Goal: Task Accomplishment & Management: Manage account settings

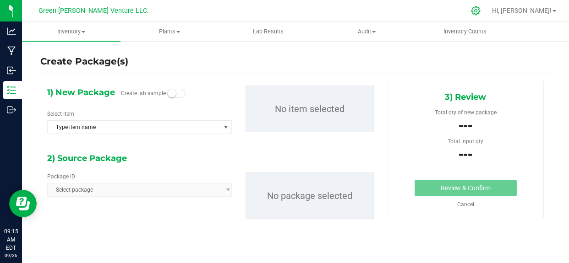
click at [480, 10] on icon at bounding box center [476, 11] width 10 height 10
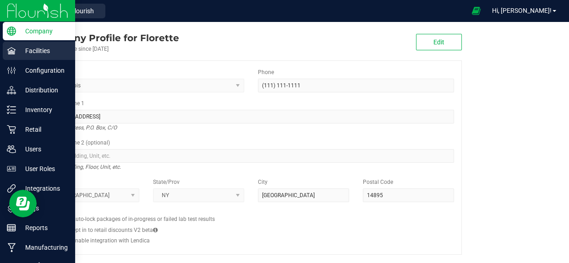
click at [40, 55] on p "Facilities" at bounding box center [43, 50] width 55 height 11
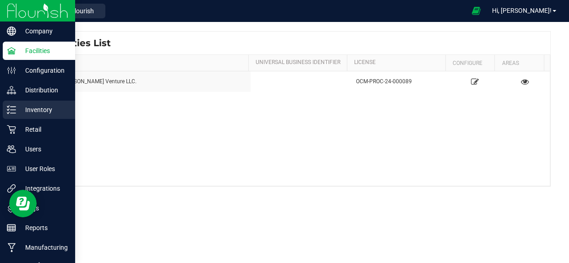
click at [44, 106] on p "Inventory" at bounding box center [43, 109] width 55 height 11
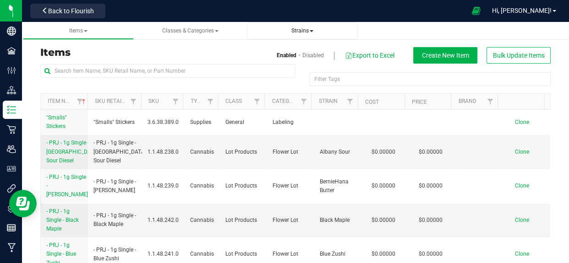
click at [298, 31] on span "Strains" at bounding box center [302, 30] width 22 height 6
click at [280, 72] on span "Create new strain" at bounding box center [286, 68] width 50 height 7
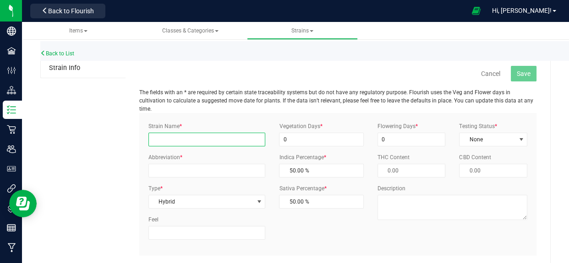
click at [173, 133] on input "Strain Name *" at bounding box center [206, 140] width 117 height 14
type input "Tropical [PERSON_NAME]"
drag, startPoint x: 194, startPoint y: 129, endPoint x: 114, endPoint y: 129, distance: 80.6
click at [114, 129] on div "Strain Info Cancel Save The fields with an * are required by certain state trac…" at bounding box center [295, 167] width 510 height 216
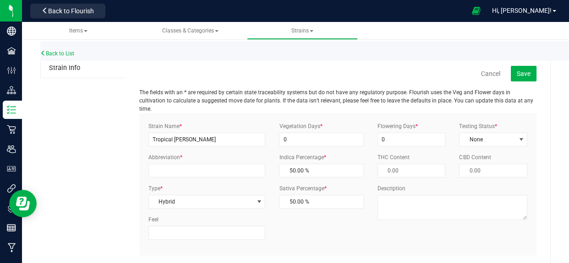
click at [117, 140] on div "Strain Info Cancel Save The fields with an * are required by certain state trac…" at bounding box center [295, 167] width 510 height 216
click at [297, 133] on input "0" at bounding box center [321, 140] width 84 height 14
type input "21"
click at [393, 133] on input "0" at bounding box center [411, 140] width 68 height 14
type input "63"
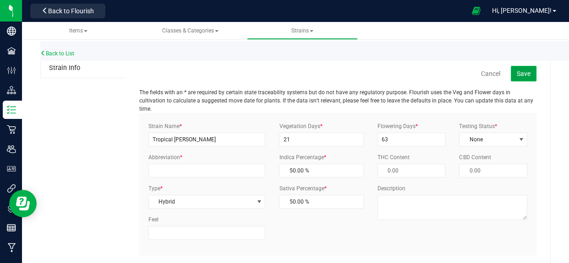
click at [517, 73] on span "Save" at bounding box center [524, 73] width 14 height 7
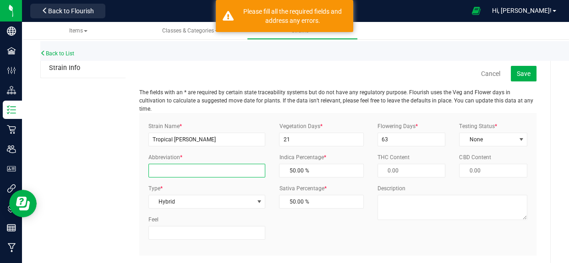
click at [174, 164] on input "Abbreviation *" at bounding box center [206, 171] width 117 height 14
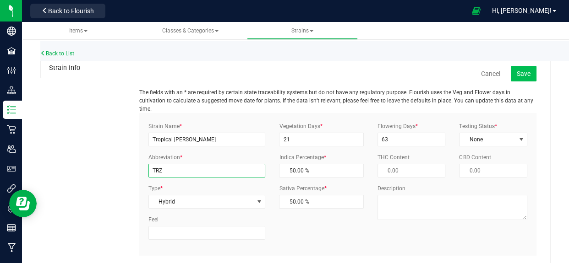
type input "TRZ"
click at [517, 75] on span "Save" at bounding box center [524, 73] width 14 height 7
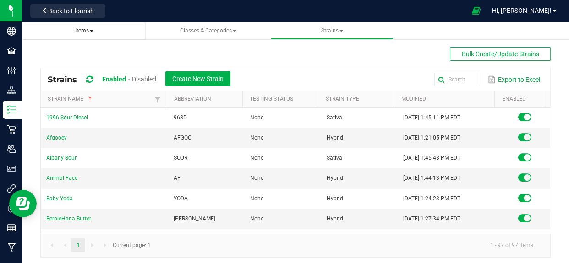
click at [81, 30] on span "Items" at bounding box center [84, 30] width 18 height 6
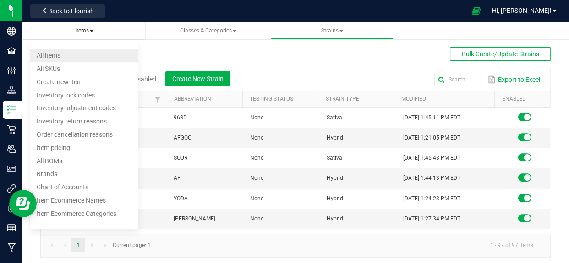
click at [52, 53] on span "All items" at bounding box center [49, 55] width 24 height 7
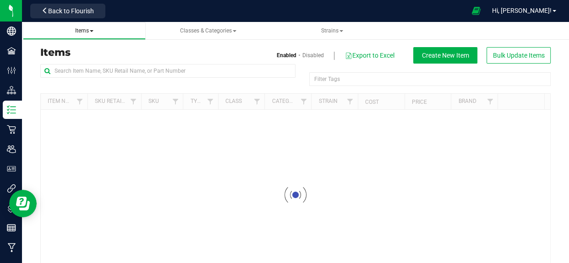
click at [88, 71] on li "Create new item" at bounding box center [76, 65] width 91 height 13
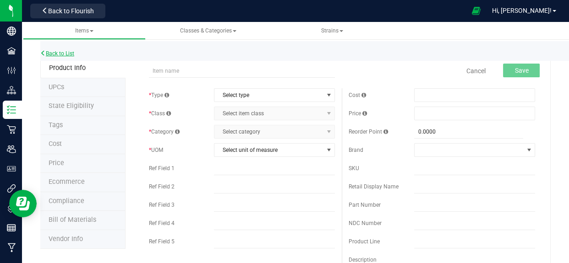
click at [51, 51] on link "Back to List" at bounding box center [57, 53] width 34 height 6
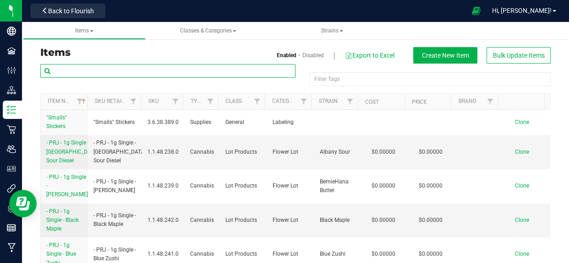
click at [128, 70] on input "text" at bounding box center [167, 71] width 255 height 14
type input "tropical"
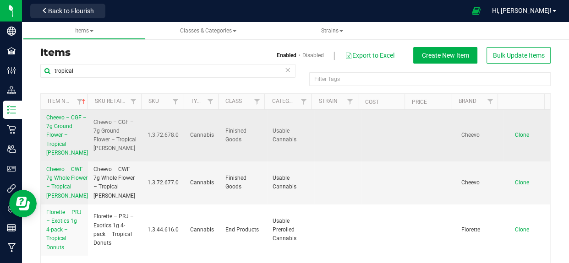
click at [65, 126] on span "Cheevo – CGF – 7g Ground Flower – Tropical [PERSON_NAME]" at bounding box center [67, 136] width 42 height 42
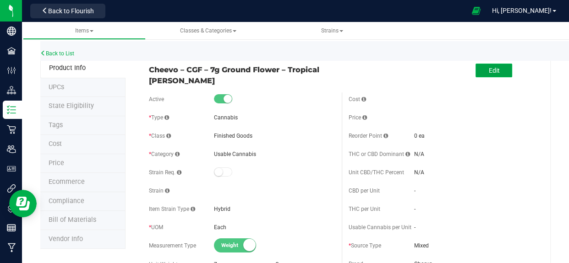
click at [479, 67] on button "Edit" at bounding box center [493, 71] width 37 height 14
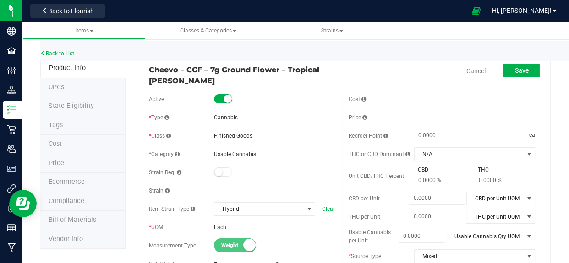
scroll to position [41, 0]
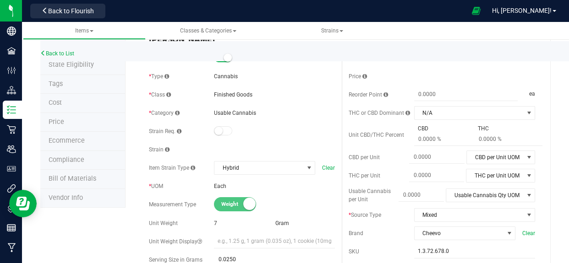
click at [218, 128] on small at bounding box center [218, 131] width 8 height 8
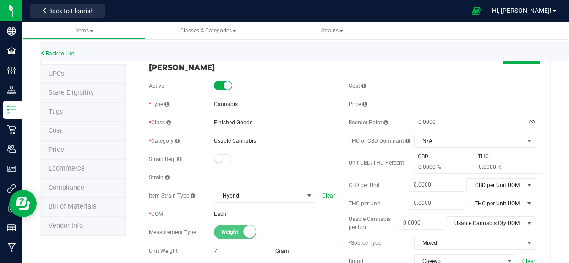
scroll to position [0, 0]
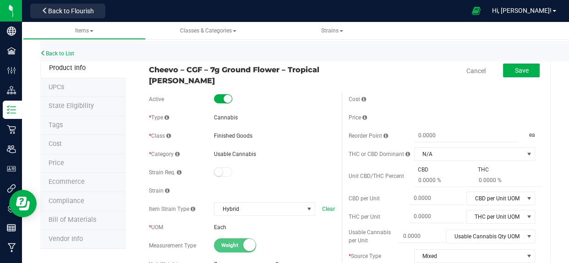
click at [219, 172] on small at bounding box center [218, 172] width 8 height 8
click at [326, 31] on span "Strains" at bounding box center [332, 30] width 22 height 6
click at [424, 64] on div "Cancel Save" at bounding box center [442, 71] width 200 height 23
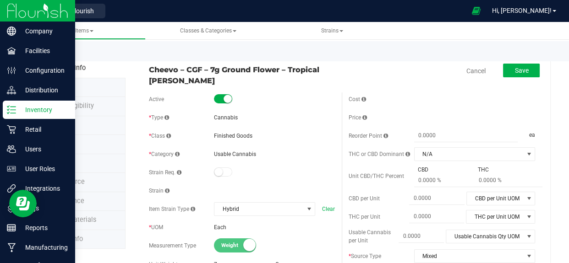
click at [20, 111] on p "Inventory" at bounding box center [43, 109] width 55 height 11
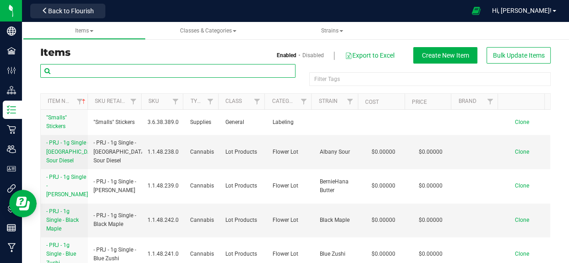
click at [106, 75] on input "text" at bounding box center [167, 71] width 255 height 14
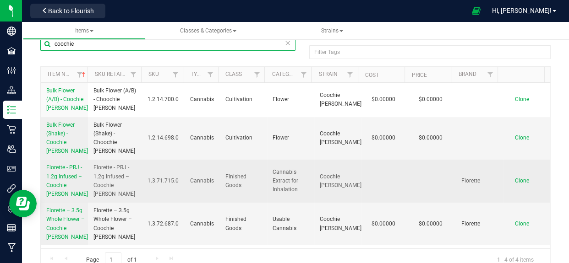
scroll to position [41, 0]
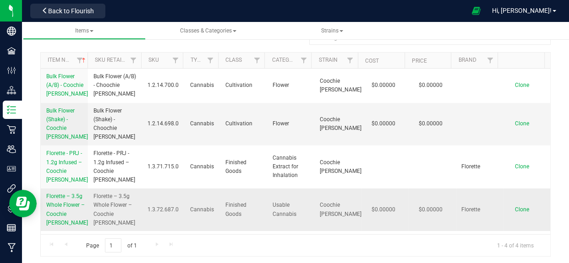
type input "coochie"
click at [57, 210] on span "Florette – 3.5g Whole Flower – Coochie [PERSON_NAME]" at bounding box center [67, 209] width 42 height 33
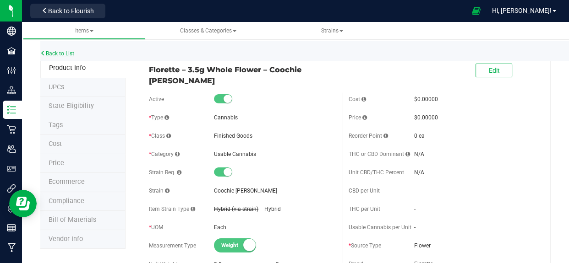
click at [53, 54] on link "Back to List" at bounding box center [57, 53] width 34 height 6
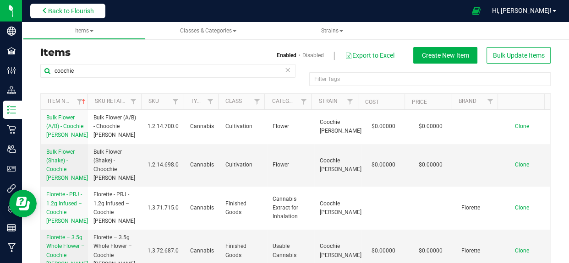
click at [72, 11] on span "Back to Flourish" at bounding box center [71, 10] width 46 height 7
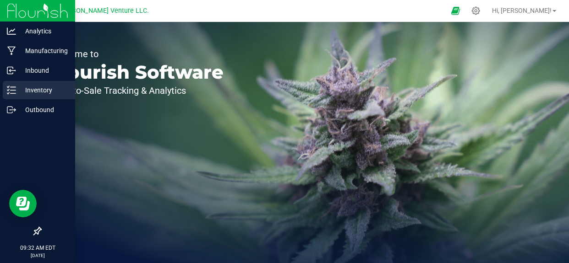
click at [41, 88] on p "Inventory" at bounding box center [43, 90] width 55 height 11
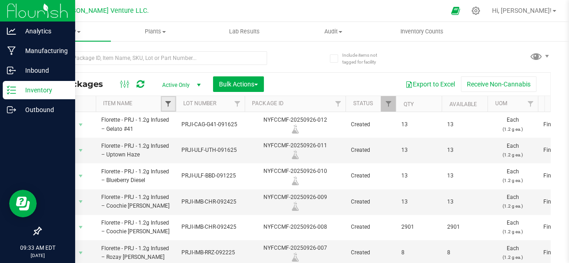
click at [167, 105] on span "Filter" at bounding box center [167, 103] width 7 height 7
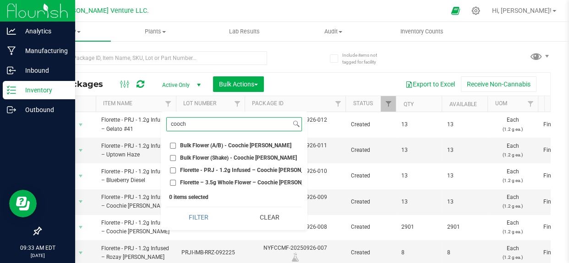
type input "cooch"
click at [172, 144] on input "Bulk Flower (A/B) - Coochie [PERSON_NAME]" at bounding box center [173, 146] width 6 height 6
checkbox input "true"
click at [175, 156] on input "Bulk Flower (Shake) - Coochie [PERSON_NAME]" at bounding box center [173, 158] width 6 height 6
checkbox input "true"
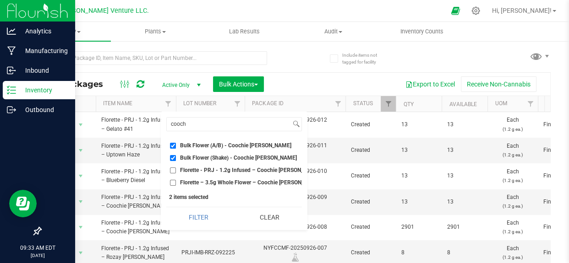
click at [172, 183] on input "Florette – 3.5g Whole Flower – Coochie [PERSON_NAME]" at bounding box center [173, 183] width 6 height 6
checkbox input "true"
click at [172, 168] on input "Florette - PRJ - 1.2g Infused – Coochie [PERSON_NAME]" at bounding box center [173, 171] width 6 height 6
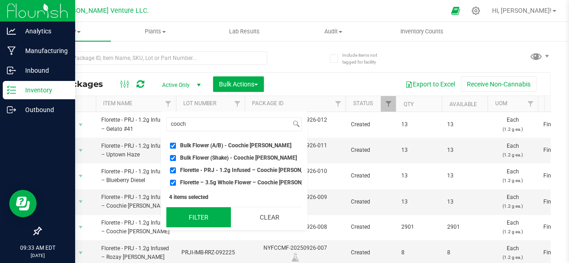
click at [198, 220] on button "Filter" at bounding box center [198, 217] width 65 height 20
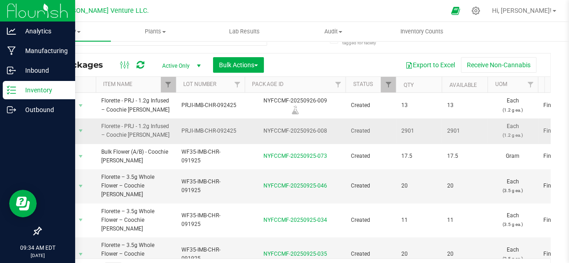
scroll to position [14, 0]
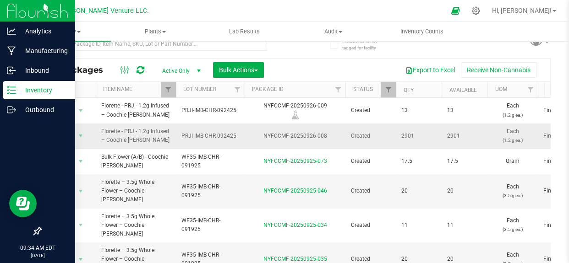
drag, startPoint x: 247, startPoint y: 137, endPoint x: 371, endPoint y: 146, distance: 124.0
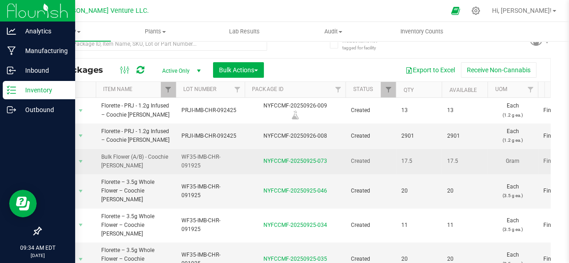
drag, startPoint x: 213, startPoint y: 167, endPoint x: 473, endPoint y: 166, distance: 260.6
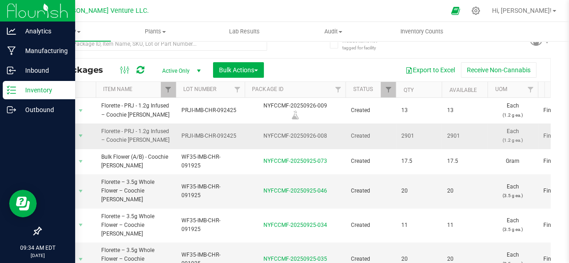
click at [419, 124] on td "2901" at bounding box center [419, 136] width 46 height 25
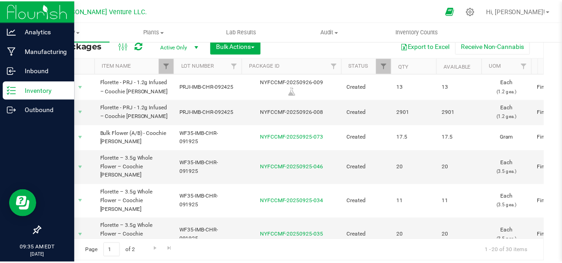
scroll to position [0, 0]
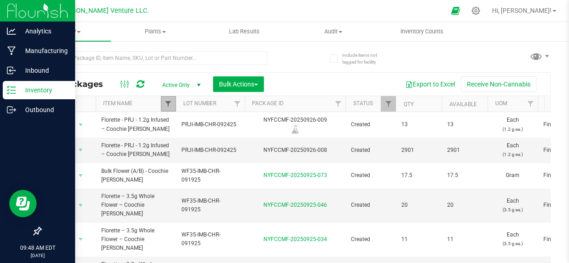
click at [167, 107] on span "Filter" at bounding box center [167, 103] width 7 height 7
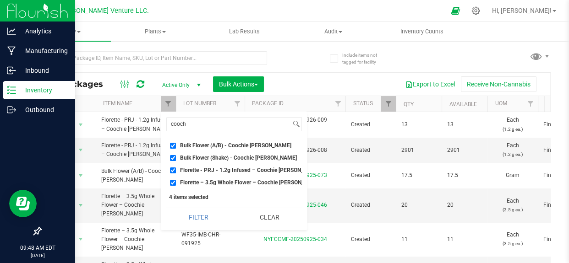
click at [170, 169] on input "Florette - PRJ - 1.2g Infused – Coochie [PERSON_NAME]" at bounding box center [173, 171] width 6 height 6
checkbox input "false"
click at [175, 182] on input "Florette – 3.5g Whole Flower – Coochie [PERSON_NAME]" at bounding box center [173, 183] width 6 height 6
checkbox input "false"
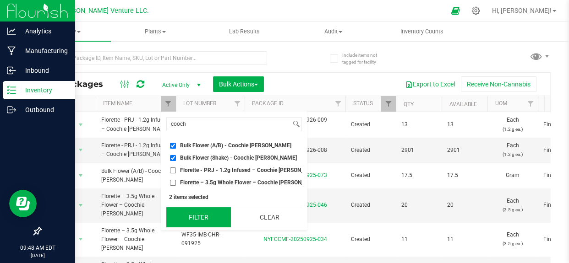
click at [186, 218] on button "Filter" at bounding box center [198, 217] width 65 height 20
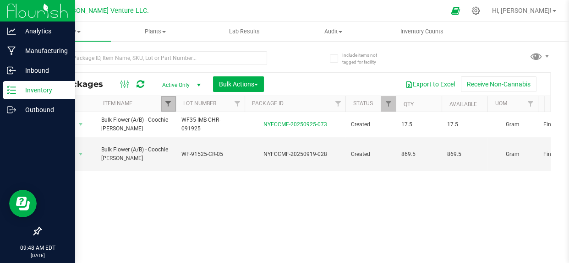
click at [169, 100] on span "Filter" at bounding box center [167, 103] width 7 height 7
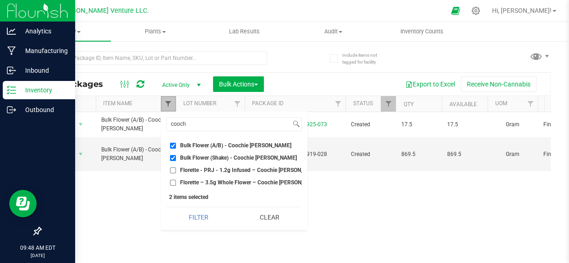
click at [169, 100] on span "Filter" at bounding box center [167, 103] width 7 height 7
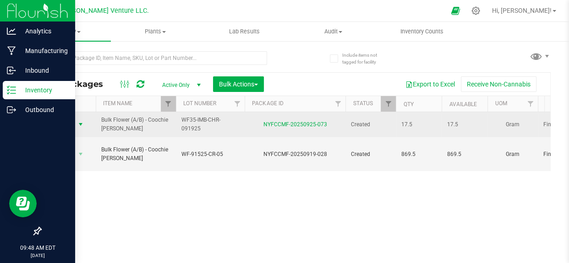
click at [69, 125] on span "Action" at bounding box center [62, 124] width 25 height 13
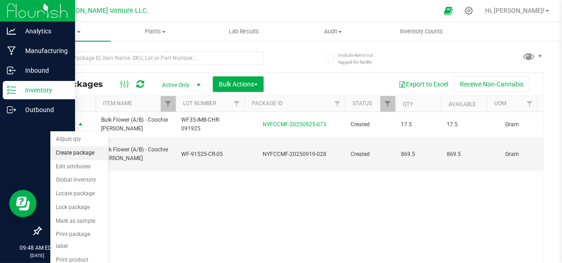
click at [87, 153] on li "Create package" at bounding box center [79, 154] width 58 height 14
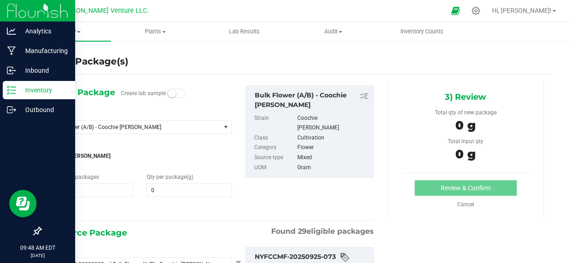
type input "0.0000"
click at [90, 125] on span "Bulk Flower (A/B) - Coochie [PERSON_NAME]" at bounding box center [130, 127] width 158 height 6
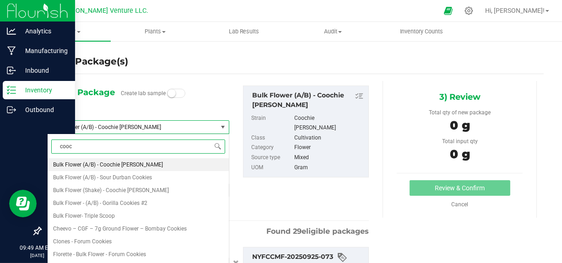
type input "cooch"
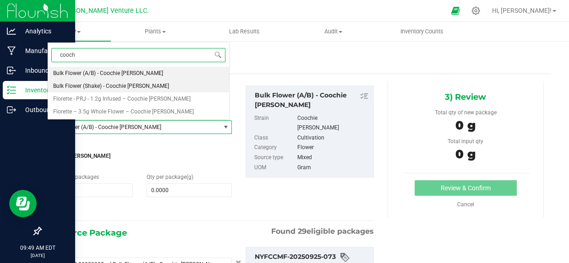
click at [126, 86] on span "Bulk Flower (Shake) - Coochie [PERSON_NAME]" at bounding box center [111, 86] width 116 height 6
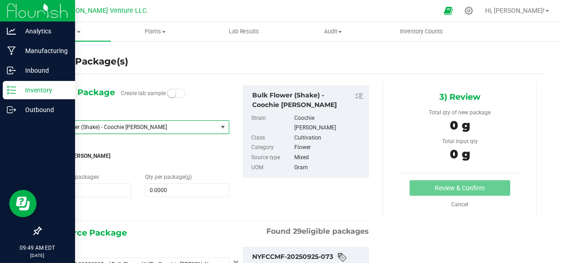
type input "0.0000"
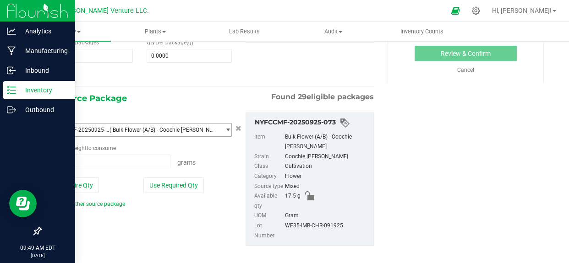
scroll to position [153, 0]
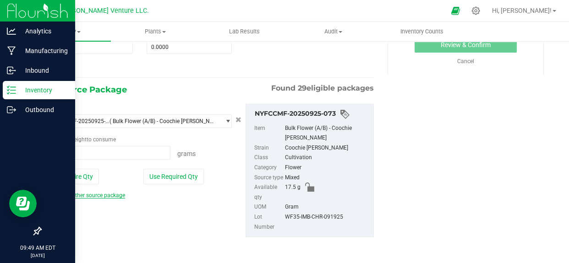
click at [104, 192] on link "Add another source package" at bounding box center [86, 195] width 78 height 6
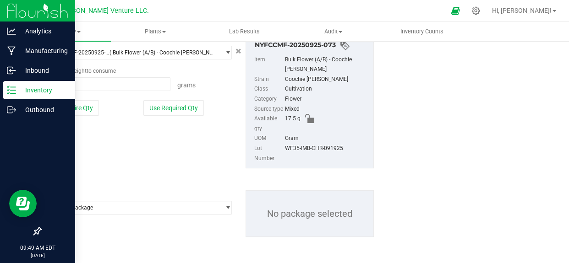
scroll to position [221, 0]
click at [99, 205] on span "Select package" at bounding box center [134, 208] width 172 height 13
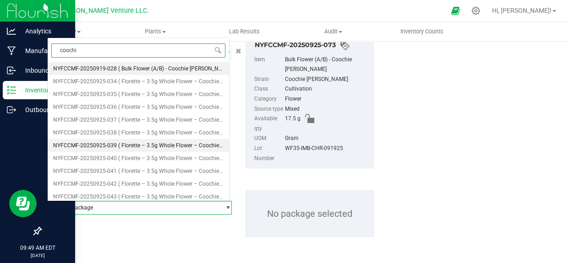
type input "coochie"
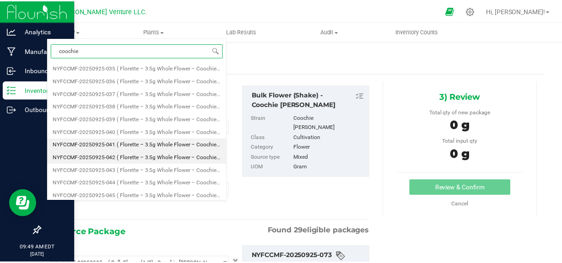
scroll to position [0, 0]
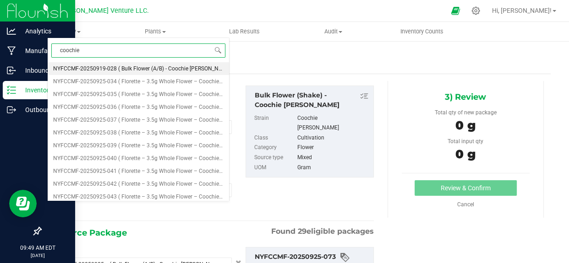
click at [173, 70] on span "( Bulk Flower (A/B) - Coochie [PERSON_NAME] )" at bounding box center [176, 68] width 116 height 6
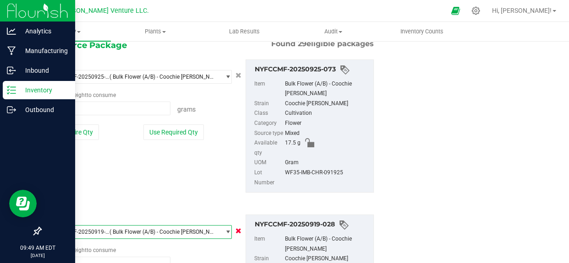
scroll to position [287, 0]
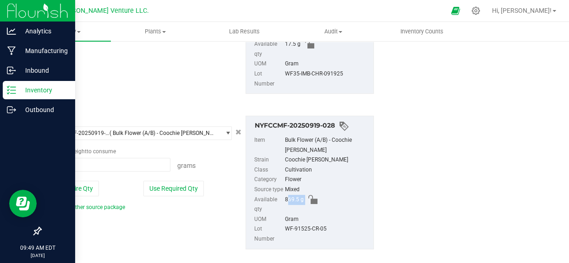
drag, startPoint x: 283, startPoint y: 218, endPoint x: 302, endPoint y: 218, distance: 19.7
click at [310, 215] on div "869.5 g" at bounding box center [326, 205] width 83 height 20
click at [359, 215] on div "869.5 g" at bounding box center [326, 205] width 83 height 20
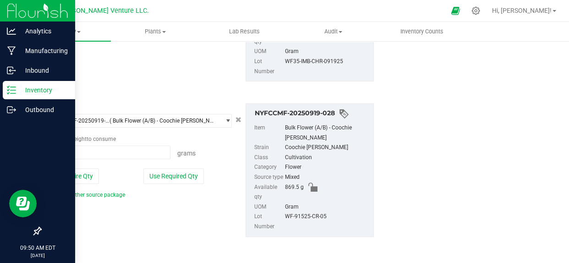
scroll to position [318, 0]
click at [164, 170] on button "Use Required Qty" at bounding box center [173, 177] width 60 height 16
click at [85, 171] on button "Use Entire Qty" at bounding box center [73, 177] width 52 height 16
type input "869.5000 g"
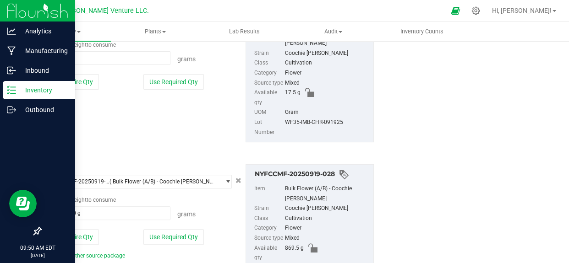
scroll to position [151, 0]
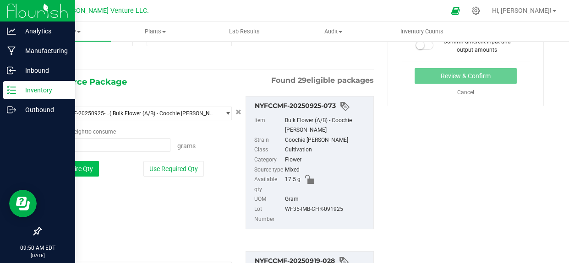
click at [76, 169] on button "Use Entire Qty" at bounding box center [73, 169] width 52 height 16
type input "17.5000 g"
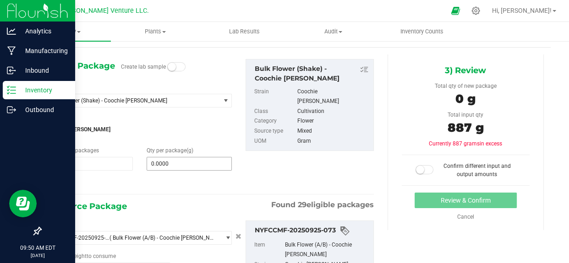
click at [196, 169] on span "0.0000 0" at bounding box center [190, 164] width 86 height 14
type input "887"
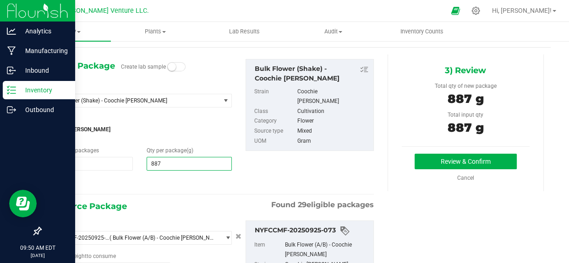
type input "887.0000"
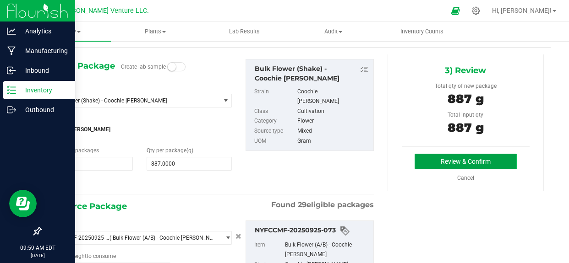
click at [421, 161] on button "Review & Confirm" at bounding box center [466, 162] width 102 height 16
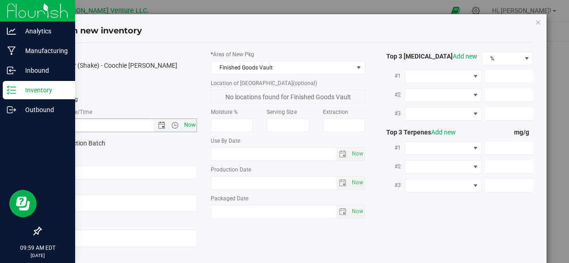
click at [183, 126] on span "Now" at bounding box center [190, 125] width 16 height 13
type input "[DATE] 9:59 AM"
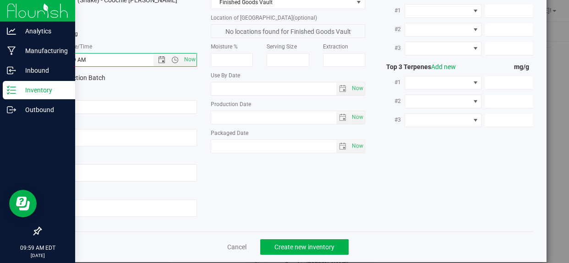
scroll to position [78, 0]
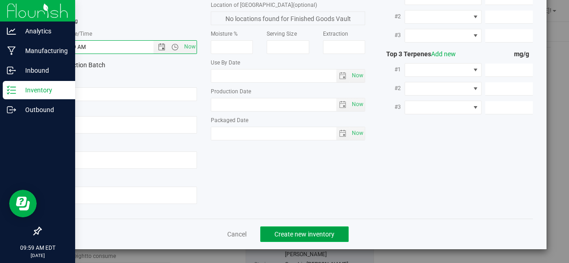
click at [323, 239] on button "Create new inventory" at bounding box center [304, 235] width 88 height 16
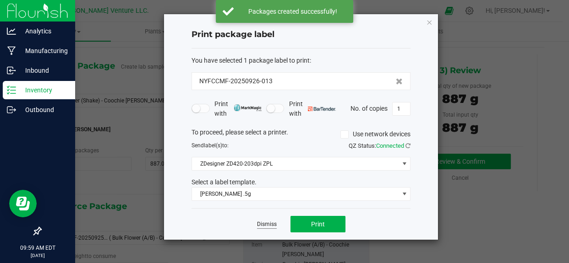
click at [273, 226] on link "Dismiss" at bounding box center [267, 225] width 20 height 8
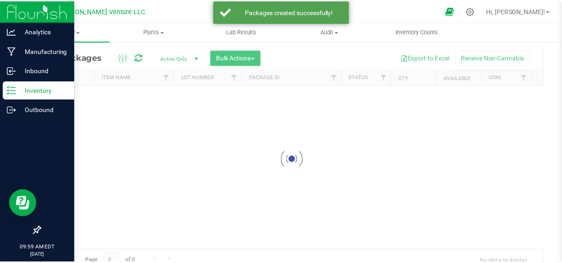
scroll to position [20, 0]
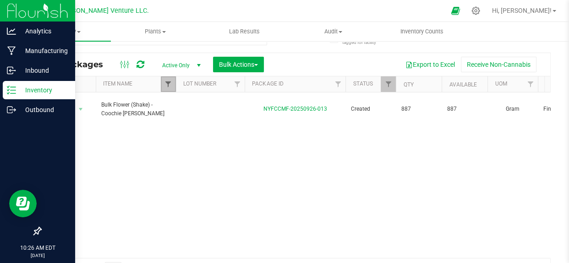
click at [166, 82] on span "Filter" at bounding box center [167, 84] width 7 height 7
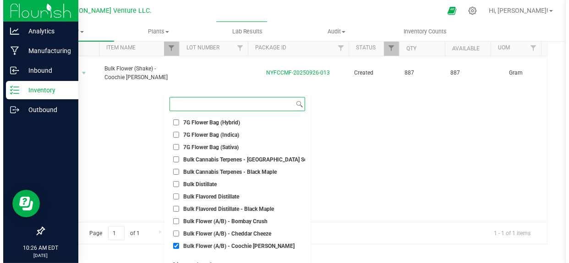
scroll to position [708, 0]
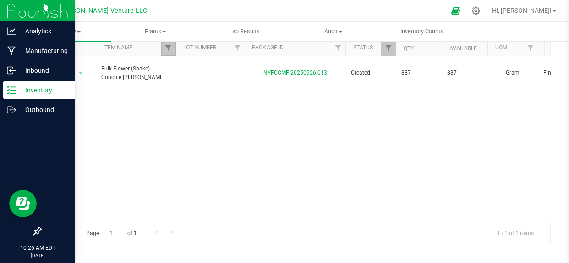
click at [164, 49] on link "Filter" at bounding box center [168, 48] width 15 height 16
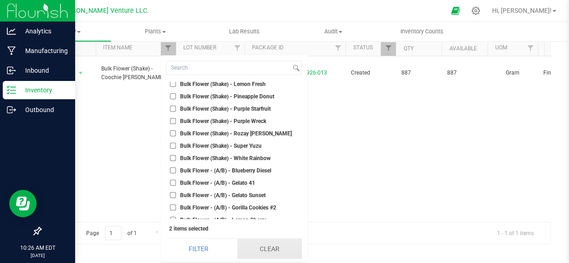
click at [274, 243] on button "Clear" at bounding box center [269, 249] width 65 height 20
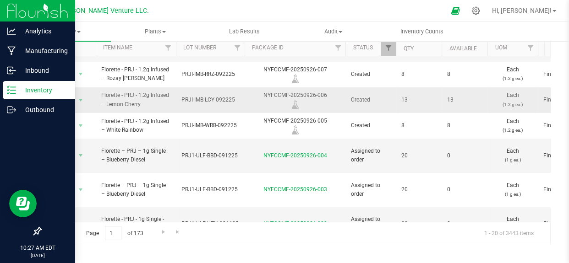
scroll to position [166, 0]
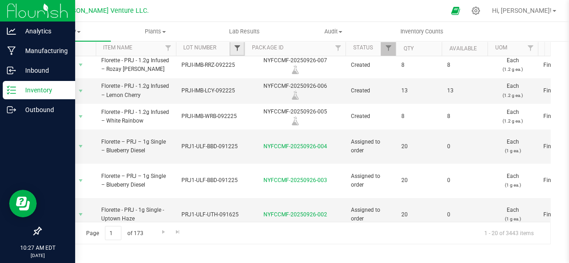
click at [238, 48] on span "Filter" at bounding box center [236, 47] width 7 height 7
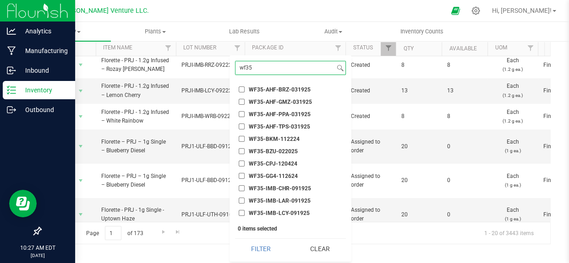
scroll to position [83, 0]
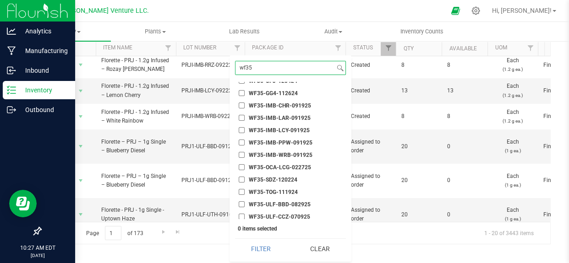
type input "wf35"
click at [283, 113] on li "WF35-IMB-LAR-091925" at bounding box center [290, 118] width 111 height 10
click at [270, 118] on span "WF35-IMB-LAR-091925" at bounding box center [280, 117] width 62 height 5
click at [245, 118] on input "WF35-IMB-LAR-091925" at bounding box center [242, 118] width 6 height 6
checkbox input "true"
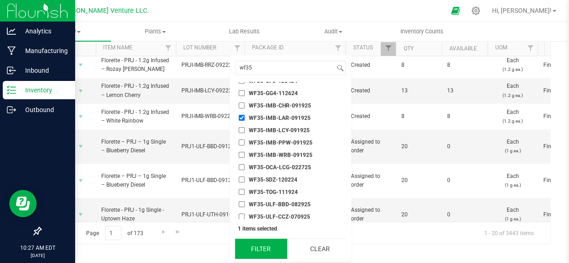
click at [252, 251] on button "Filter" at bounding box center [261, 249] width 52 height 20
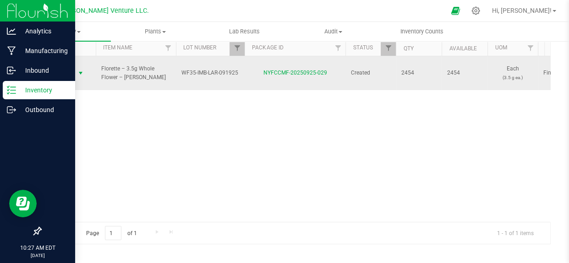
click at [57, 61] on td "Action Action Adjust qty Create package Edit attributes Global inventory Locate…" at bounding box center [68, 73] width 55 height 34
click at [67, 67] on span "Action" at bounding box center [62, 73] width 25 height 13
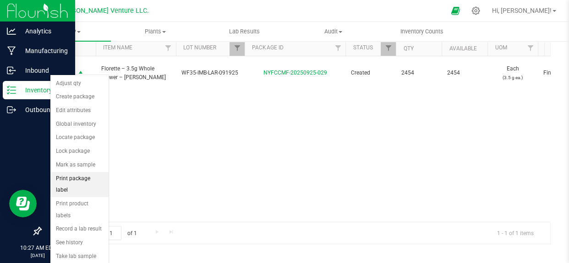
click at [69, 179] on li "Print package label" at bounding box center [79, 184] width 58 height 25
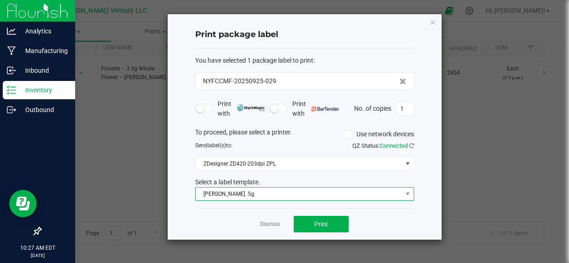
click at [250, 190] on span "[PERSON_NAME] .5g" at bounding box center [299, 194] width 207 height 13
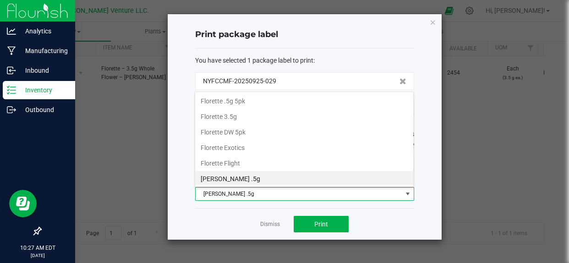
scroll to position [14, 219]
click at [241, 116] on li "Florette 3.5g" at bounding box center [304, 117] width 218 height 16
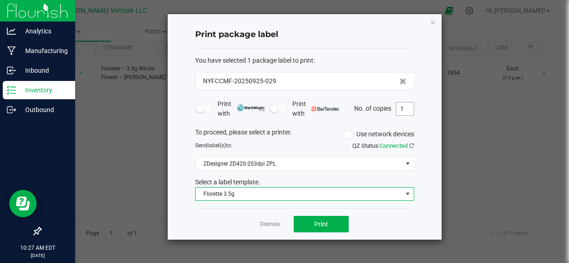
click at [404, 112] on input "1" at bounding box center [404, 109] width 17 height 13
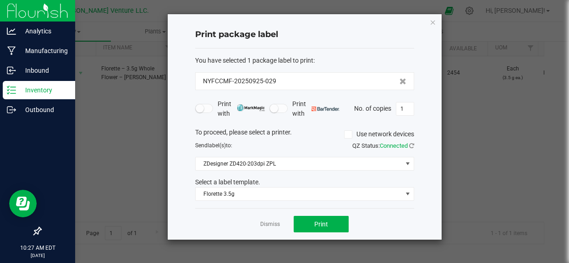
drag, startPoint x: 417, startPoint y: 124, endPoint x: 415, endPoint y: 149, distance: 25.8
click at [419, 124] on div "Print package label You have selected 1 package label to print : NYFCCMF-202509…" at bounding box center [305, 127] width 274 height 226
click at [329, 219] on button "Print" at bounding box center [321, 224] width 55 height 16
click at [403, 109] on input "1" at bounding box center [404, 109] width 17 height 13
type input "499"
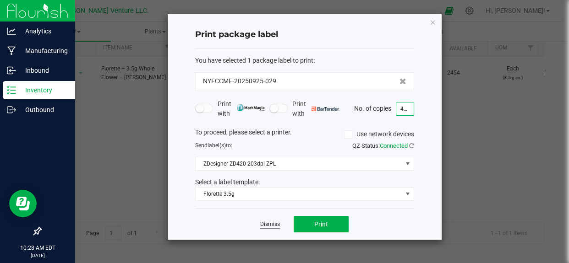
click at [261, 224] on link "Dismiss" at bounding box center [270, 225] width 20 height 8
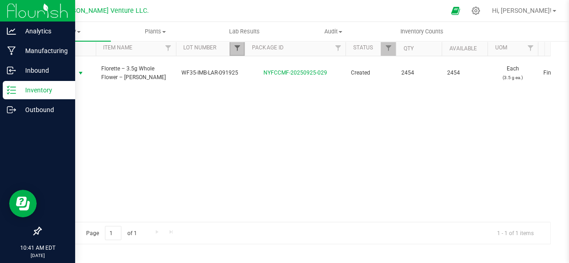
click at [237, 47] on span "Filter" at bounding box center [236, 47] width 7 height 7
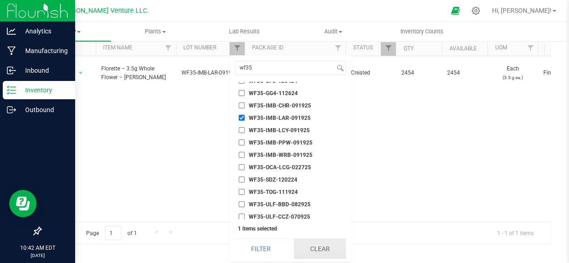
click at [303, 247] on button "Clear" at bounding box center [320, 249] width 52 height 20
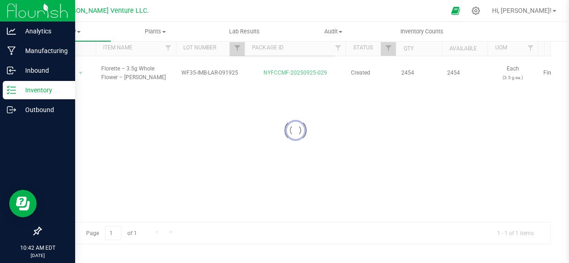
scroll to position [0, 0]
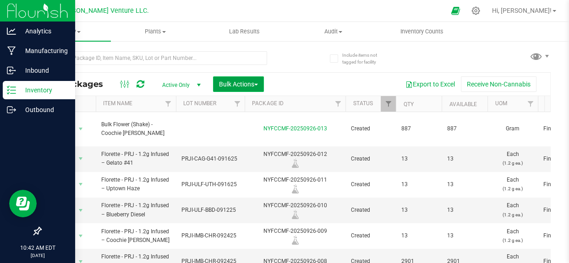
click at [229, 78] on button "Bulk Actions" at bounding box center [238, 84] width 51 height 16
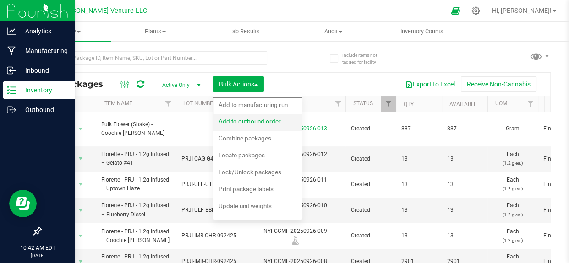
click at [232, 122] on span "Add to outbound order" at bounding box center [249, 121] width 62 height 7
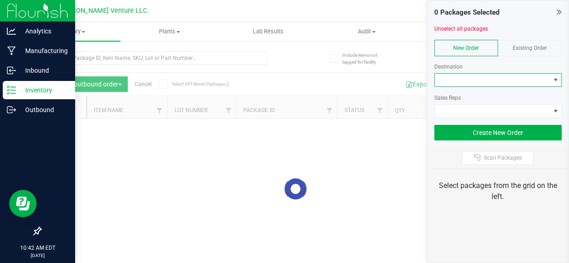
click at [464, 78] on span at bounding box center [492, 80] width 115 height 13
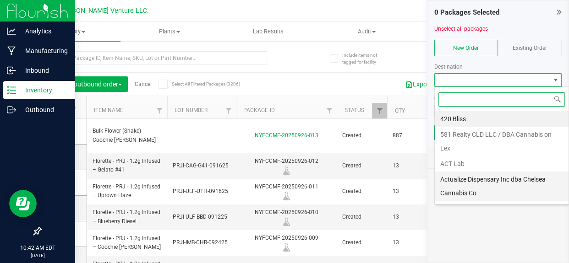
scroll to position [14, 127]
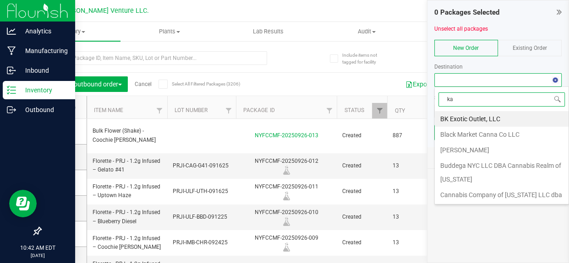
type input "[PERSON_NAME]"
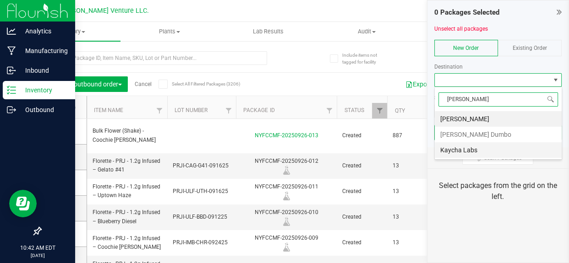
click at [457, 150] on li "Kaycha Labs" at bounding box center [498, 150] width 127 height 16
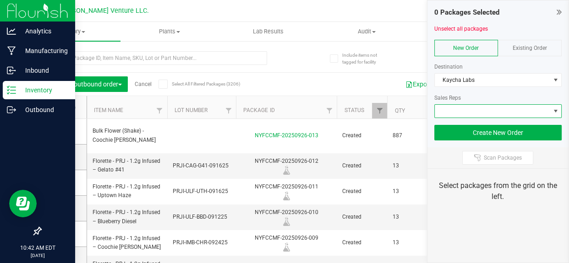
click at [459, 109] on span at bounding box center [492, 111] width 115 height 13
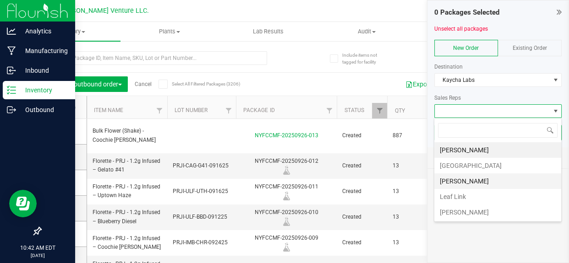
click at [478, 180] on li "[PERSON_NAME]" at bounding box center [497, 182] width 127 height 16
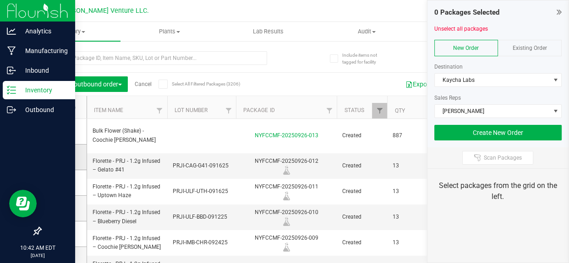
click at [62, 157] on icon at bounding box center [61, 157] width 6 height 0
click at [0, 0] on input "checkbox" at bounding box center [0, 0] width 0 height 0
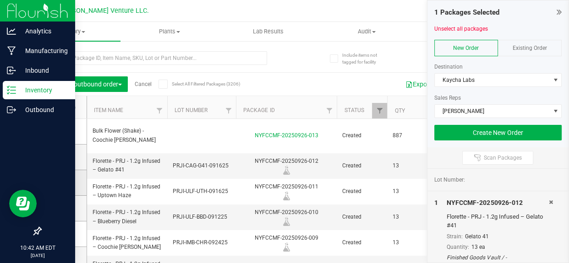
click at [59, 183] on icon at bounding box center [61, 183] width 6 height 0
click at [0, 0] on input "checkbox" at bounding box center [0, 0] width 0 height 0
click at [64, 208] on icon at bounding box center [61, 208] width 6 height 0
click at [0, 0] on input "checkbox" at bounding box center [0, 0] width 0 height 0
click at [64, 236] on span at bounding box center [61, 233] width 9 height 9
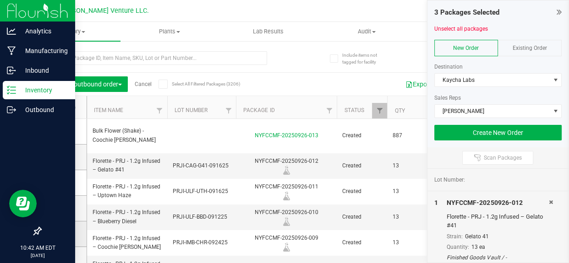
click at [0, 0] on input "checkbox" at bounding box center [0, 0] width 0 height 0
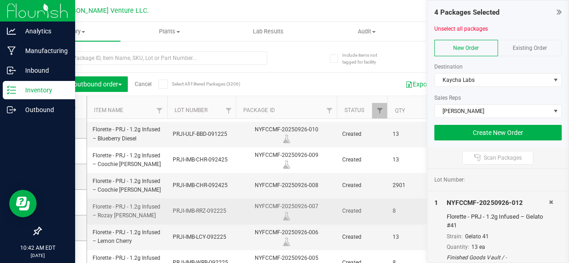
scroll to position [125, 0]
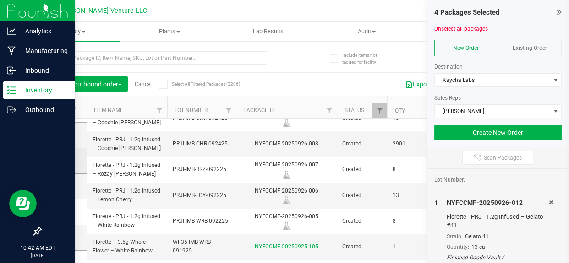
click at [64, 158] on span at bounding box center [61, 160] width 9 height 9
click at [0, 0] on input "checkbox" at bounding box center [0, 0] width 0 height 0
click at [63, 186] on icon at bounding box center [61, 186] width 6 height 0
click at [0, 0] on input "checkbox" at bounding box center [0, 0] width 0 height 0
click at [60, 212] on icon at bounding box center [61, 212] width 6 height 0
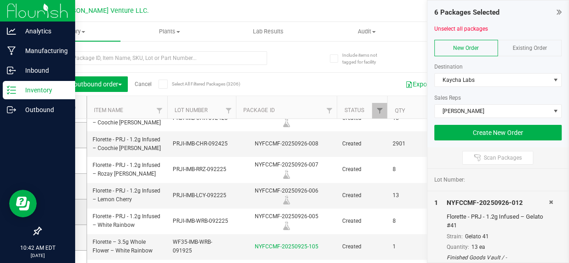
click at [0, 0] on input "checkbox" at bounding box center [0, 0] width 0 height 0
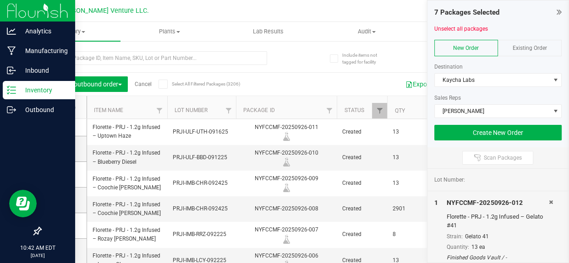
scroll to position [20, 0]
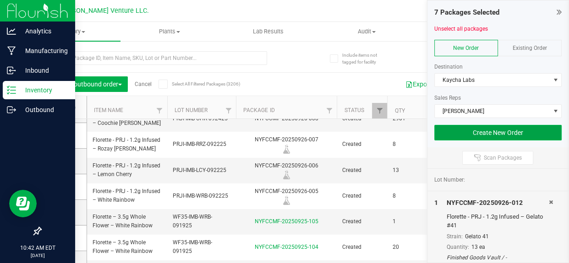
click at [462, 132] on button "Create New Order" at bounding box center [498, 133] width 128 height 16
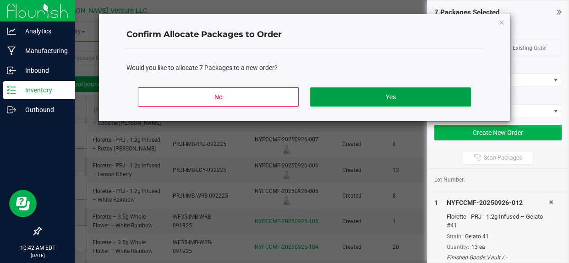
click at [384, 92] on button "Yes" at bounding box center [390, 96] width 160 height 19
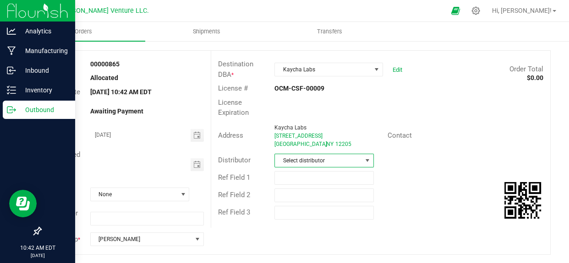
click at [289, 160] on span "Select distributor" at bounding box center [318, 160] width 87 height 13
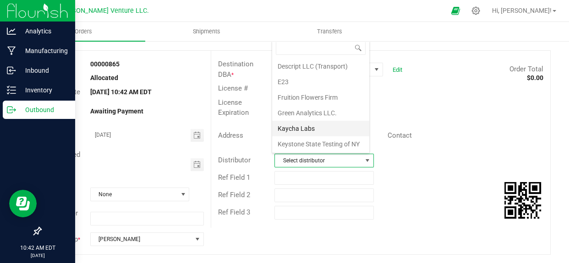
click at [295, 129] on li "Kaycha Labs" at bounding box center [320, 129] width 97 height 16
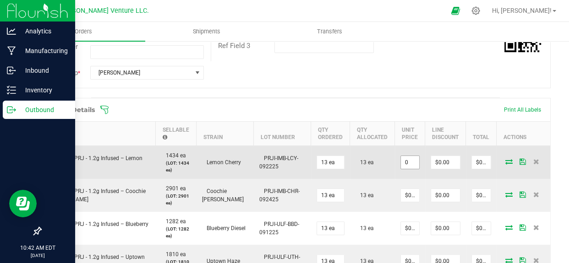
click at [409, 160] on input "0" at bounding box center [410, 162] width 18 height 13
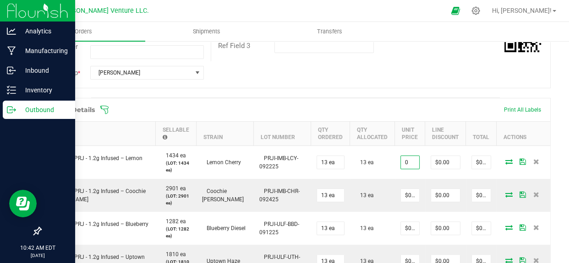
type input "$0.00000"
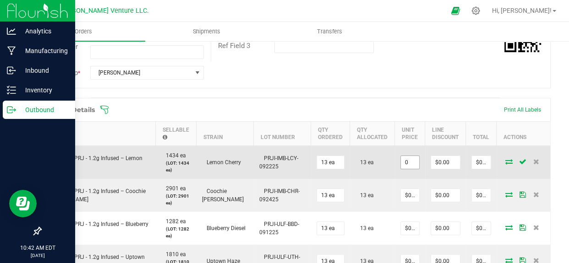
click at [407, 162] on input "0" at bounding box center [410, 162] width 18 height 13
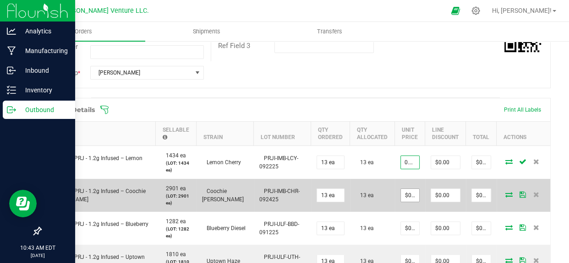
type input "0.01"
type input "0"
type input "$0.01000"
type input "$0.13"
click at [403, 195] on input "0" at bounding box center [410, 195] width 18 height 13
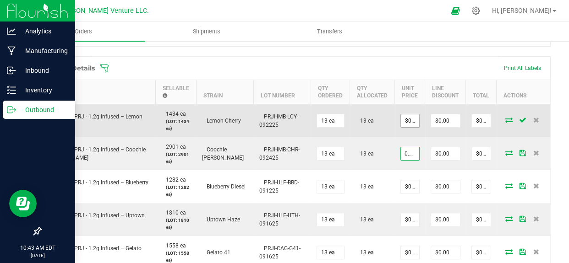
type input "$0.01000"
type input "$0.13"
type input "0.01"
click at [406, 115] on input "0.01" at bounding box center [410, 121] width 18 height 13
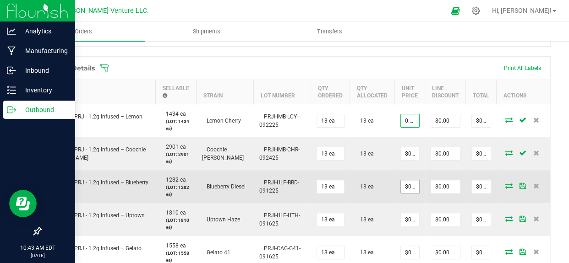
type input "0"
type input "$0.01000"
click at [406, 188] on input "0" at bounding box center [410, 186] width 18 height 13
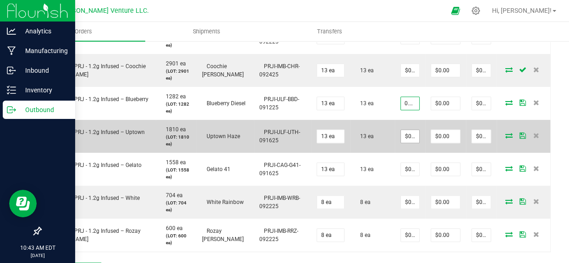
type input "$0.01000"
type input "$0.13"
click at [407, 133] on input "0" at bounding box center [410, 136] width 18 height 13
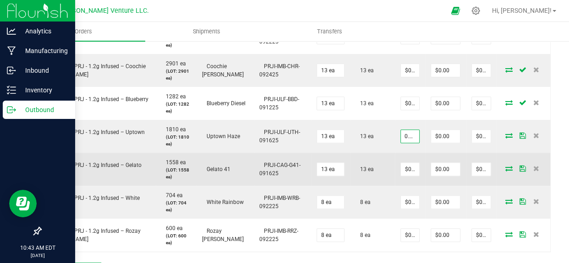
type input "$0.01000"
type input "$0.13"
click at [408, 177] on td "$0.00000" at bounding box center [410, 169] width 30 height 33
click at [408, 169] on input "0" at bounding box center [410, 169] width 18 height 13
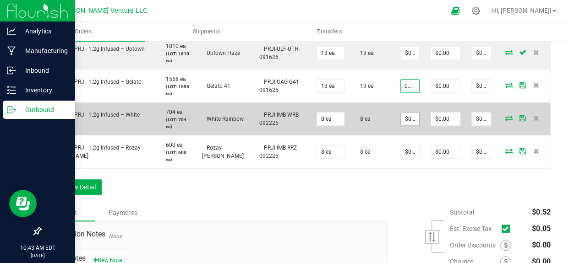
type input "$0.01000"
type input "$0.13"
click at [411, 119] on input "0" at bounding box center [410, 119] width 18 height 13
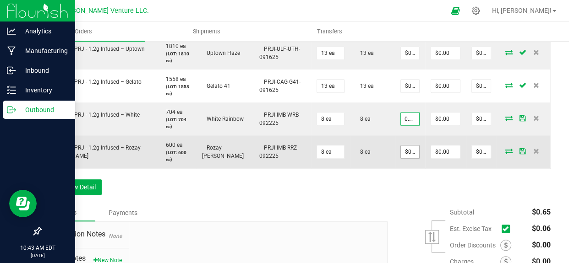
type input "$0.01000"
type input "$0.08"
click at [405, 152] on input "0" at bounding box center [410, 152] width 18 height 13
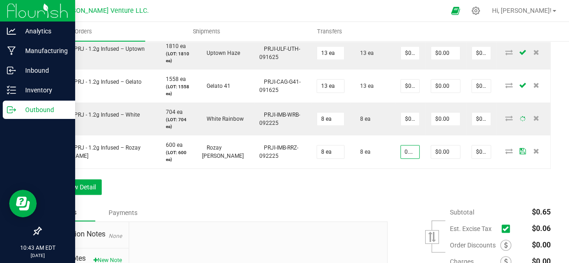
type input "$0.01000"
type input "$0.08"
click at [402, 182] on div "Order Details Print All Labels Item Sellable Strain Lot Number Qty Ordered Qty …" at bounding box center [295, 47] width 510 height 315
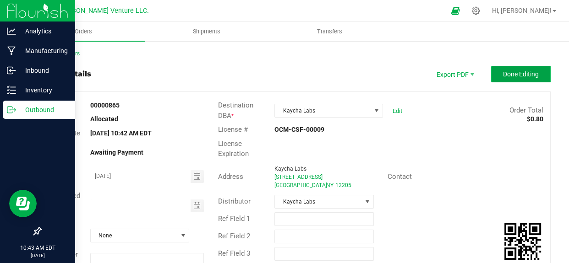
click at [531, 81] on button "Done Editing" at bounding box center [521, 74] width 60 height 16
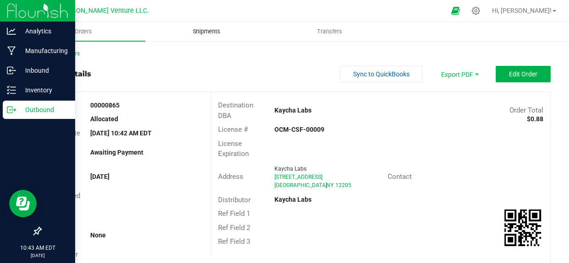
click at [213, 35] on span "Shipments" at bounding box center [206, 31] width 52 height 8
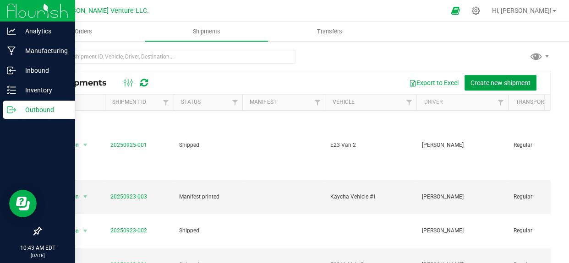
click at [492, 75] on button "Create new shipment" at bounding box center [500, 83] width 72 height 16
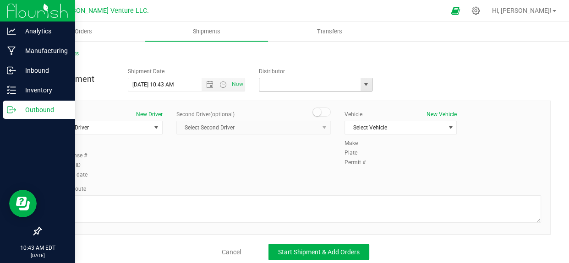
click at [267, 81] on input "text" at bounding box center [308, 84] width 98 height 13
click at [331, 84] on input "text" at bounding box center [308, 84] width 98 height 13
click at [364, 89] on span "select" at bounding box center [365, 84] width 11 height 13
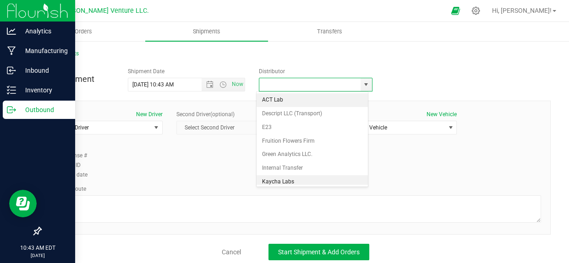
click at [276, 179] on li "Kaycha Labs" at bounding box center [311, 182] width 111 height 14
type input "Kaycha Labs"
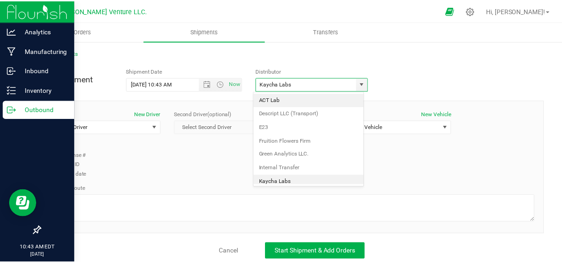
scroll to position [3, 0]
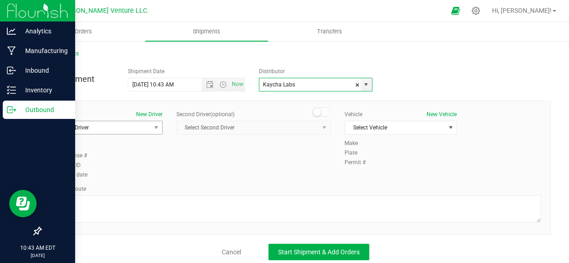
click at [131, 133] on span "Select Driver" at bounding box center [106, 128] width 113 height 14
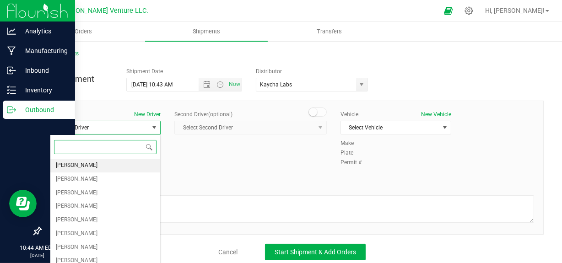
click at [97, 167] on li "[PERSON_NAME]" at bounding box center [105, 166] width 110 height 14
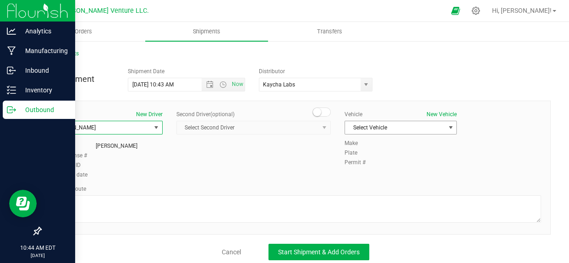
click at [374, 131] on span "Select Vehicle" at bounding box center [395, 127] width 100 height 13
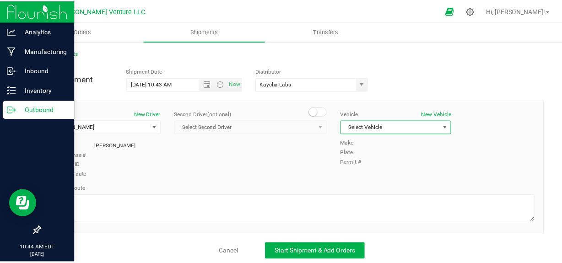
scroll to position [6, 0]
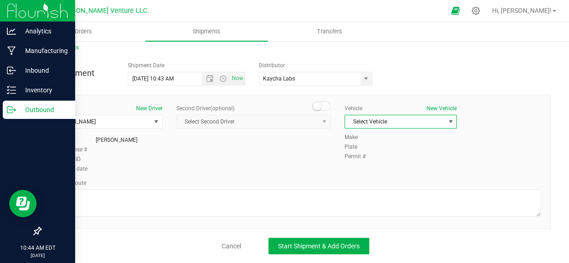
click at [434, 124] on span "Select Vehicle" at bounding box center [395, 121] width 100 height 13
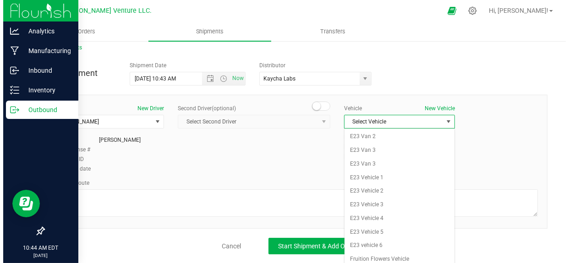
scroll to position [38, 0]
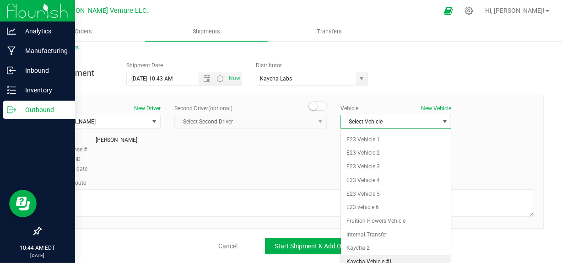
click at [368, 261] on li "Kaycha Vehicle #1" at bounding box center [396, 263] width 110 height 14
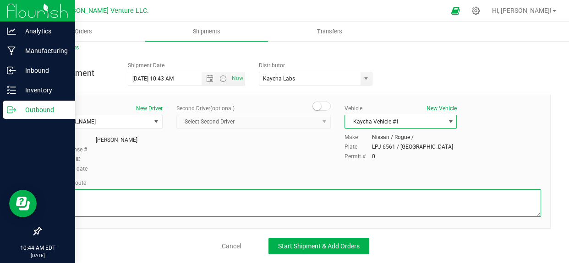
click at [125, 200] on textarea at bounding box center [295, 203] width 491 height 27
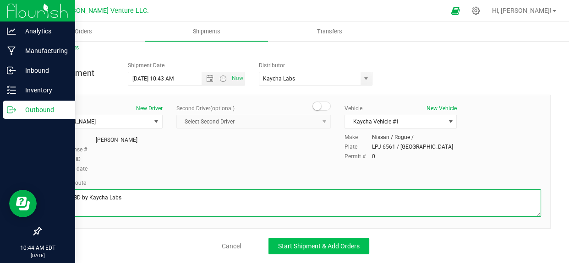
type textarea "Route TBD by Kaycha Labs"
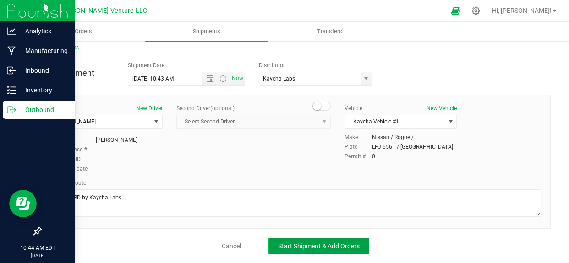
click at [300, 247] on span "Start Shipment & Add Orders" at bounding box center [319, 246] width 82 height 7
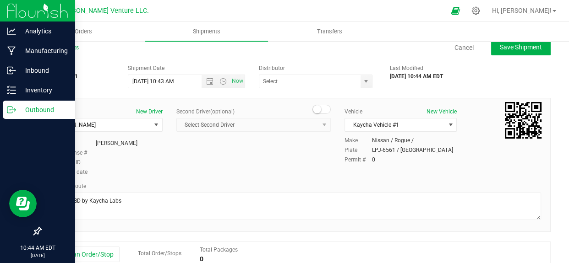
type input "Kaycha Labs"
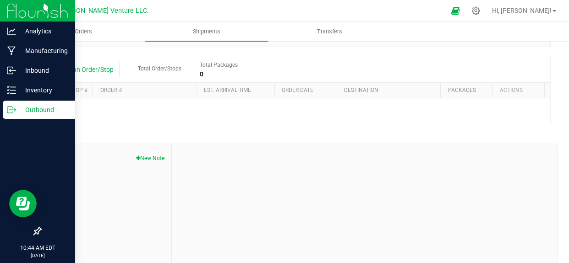
scroll to position [205, 0]
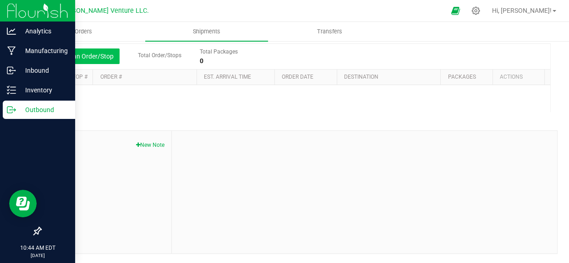
click at [98, 61] on button "Add an Order/Stop" at bounding box center [84, 57] width 72 height 16
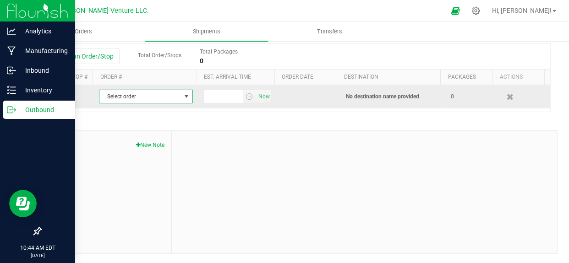
click at [127, 95] on span "Select order" at bounding box center [140, 96] width 82 height 13
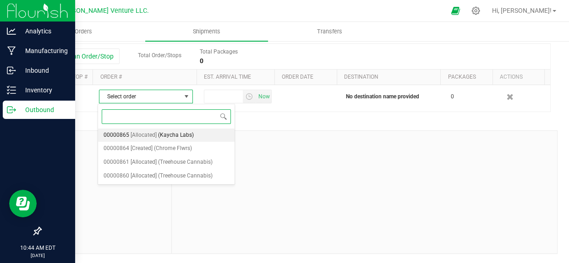
click at [142, 134] on span "[Allocated]" at bounding box center [144, 136] width 26 height 12
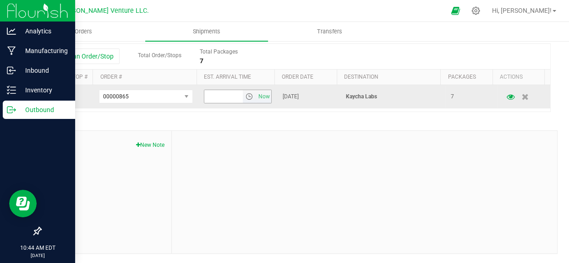
click at [245, 95] on span "select" at bounding box center [248, 96] width 7 height 7
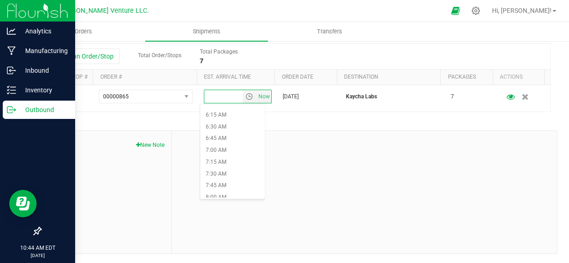
scroll to position [291, 0]
click at [224, 174] on li "7:30 AM" at bounding box center [232, 174] width 64 height 12
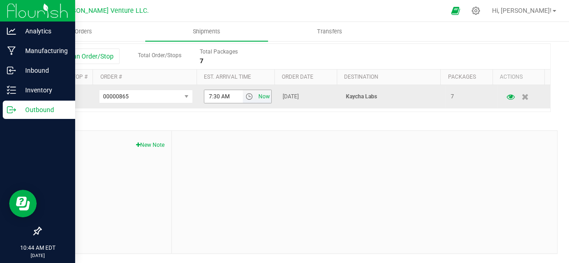
click at [259, 99] on span "Now" at bounding box center [264, 96] width 16 height 13
click at [261, 96] on span "Now" at bounding box center [264, 96] width 16 height 13
click at [245, 96] on span "select" at bounding box center [248, 96] width 7 height 7
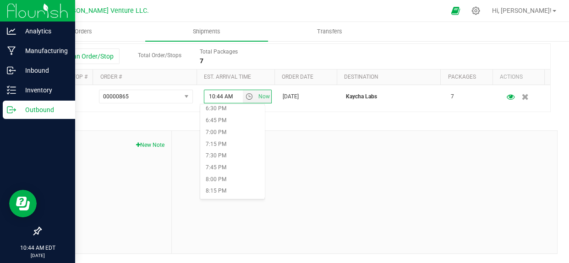
scroll to position [874, 0]
click at [225, 156] on li "7:30 PM" at bounding box center [232, 156] width 64 height 12
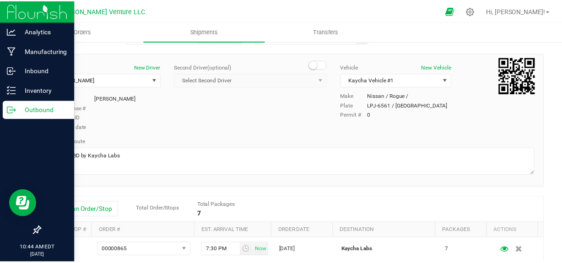
scroll to position [0, 0]
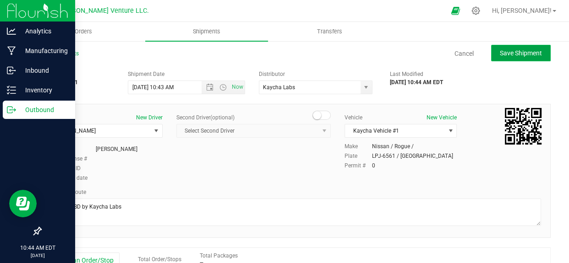
click at [516, 53] on span "Save Shipment" at bounding box center [521, 52] width 42 height 7
type input "[DATE] 2:43 PM"
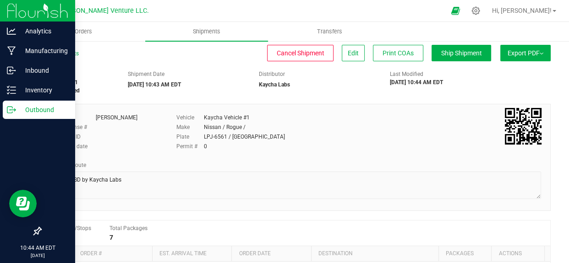
click at [525, 51] on span "Export PDF" at bounding box center [525, 52] width 36 height 7
click at [492, 86] on span "Manifest by Lot" at bounding box center [502, 87] width 38 height 6
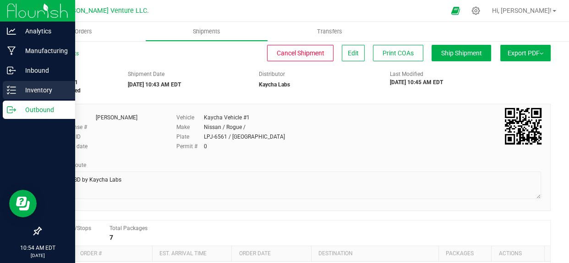
click at [50, 94] on p "Inventory" at bounding box center [43, 90] width 55 height 11
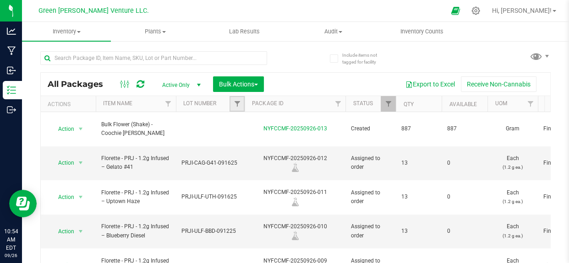
click at [241, 109] on link "Filter" at bounding box center [236, 104] width 15 height 16
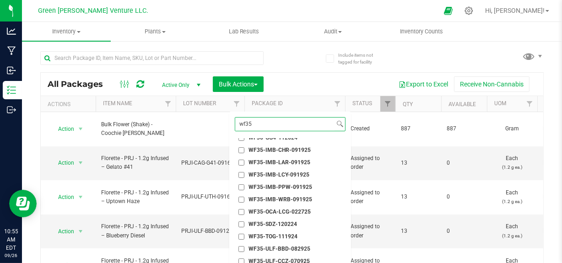
scroll to position [83, 0]
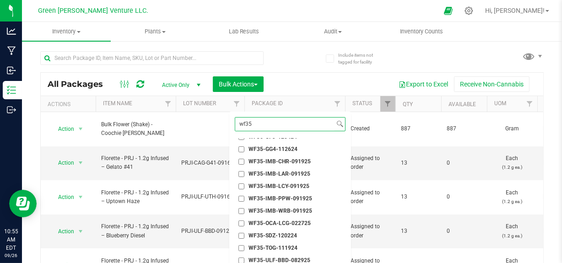
type input "wf35"
click at [295, 172] on span "WF35-IMB-LAR-091925" at bounding box center [280, 173] width 62 height 5
click at [245, 172] on input "WF35-IMB-LAR-091925" at bounding box center [242, 174] width 6 height 6
checkbox input "true"
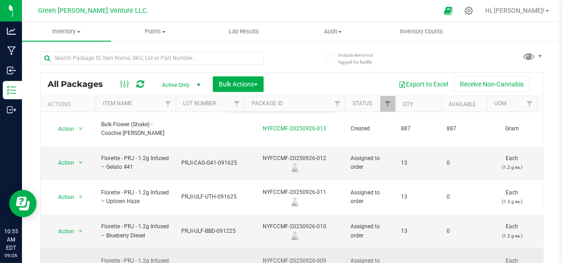
scroll to position [0, 0]
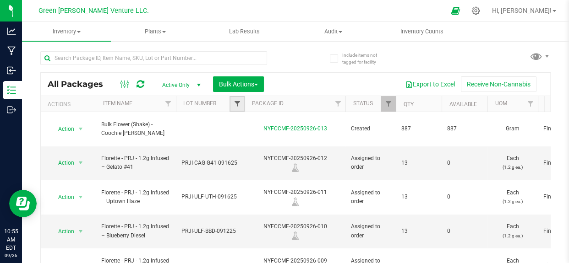
click at [236, 103] on span "Filter" at bounding box center [236, 103] width 7 height 7
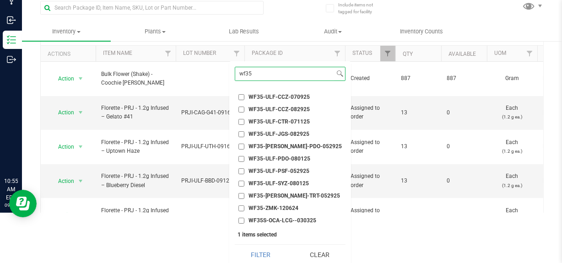
scroll to position [55, 0]
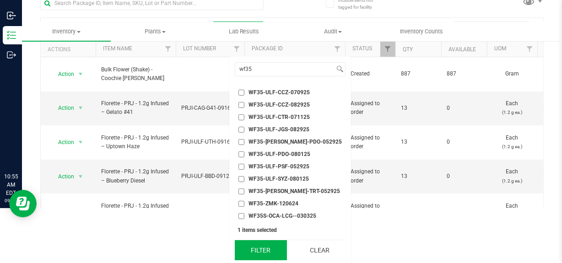
click at [266, 250] on button "Filter" at bounding box center [261, 250] width 52 height 20
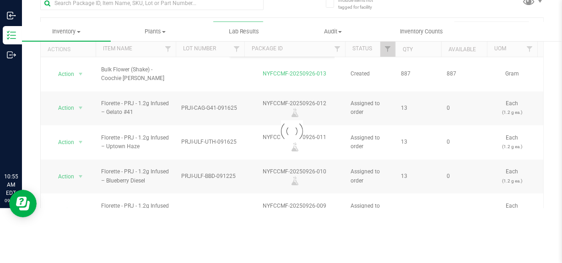
scroll to position [55, 0]
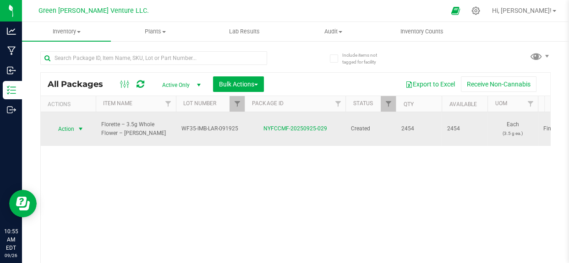
click at [65, 129] on span "Action" at bounding box center [62, 129] width 25 height 13
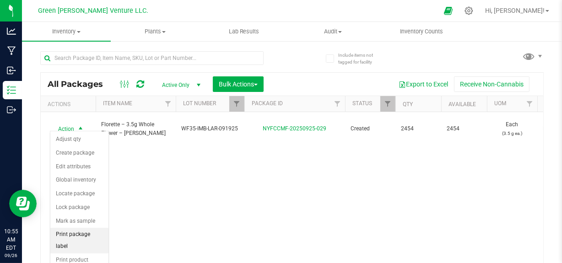
click at [89, 229] on li "Print package label" at bounding box center [79, 240] width 58 height 25
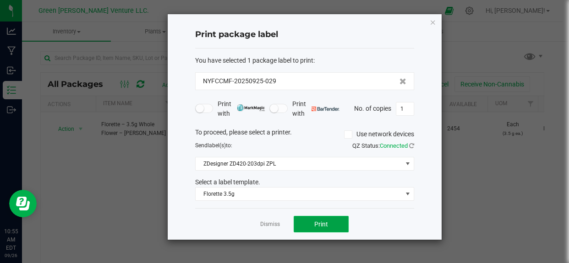
click at [318, 222] on span "Print" at bounding box center [321, 224] width 14 height 7
click at [403, 107] on input "1" at bounding box center [404, 109] width 17 height 13
type input "499"
click at [334, 224] on button "Print" at bounding box center [321, 224] width 55 height 16
click at [270, 222] on link "Dismiss" at bounding box center [270, 225] width 20 height 8
